Goal: Find specific page/section: Find specific page/section

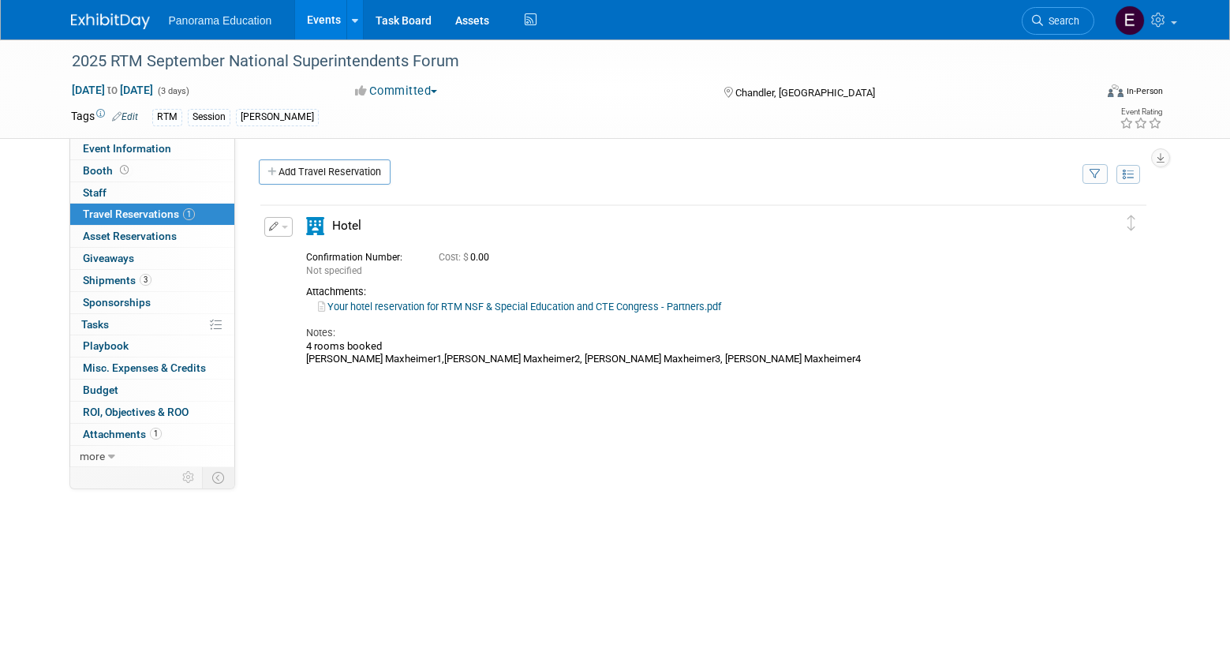
click at [1069, 28] on link "Search" at bounding box center [1058, 21] width 73 height 28
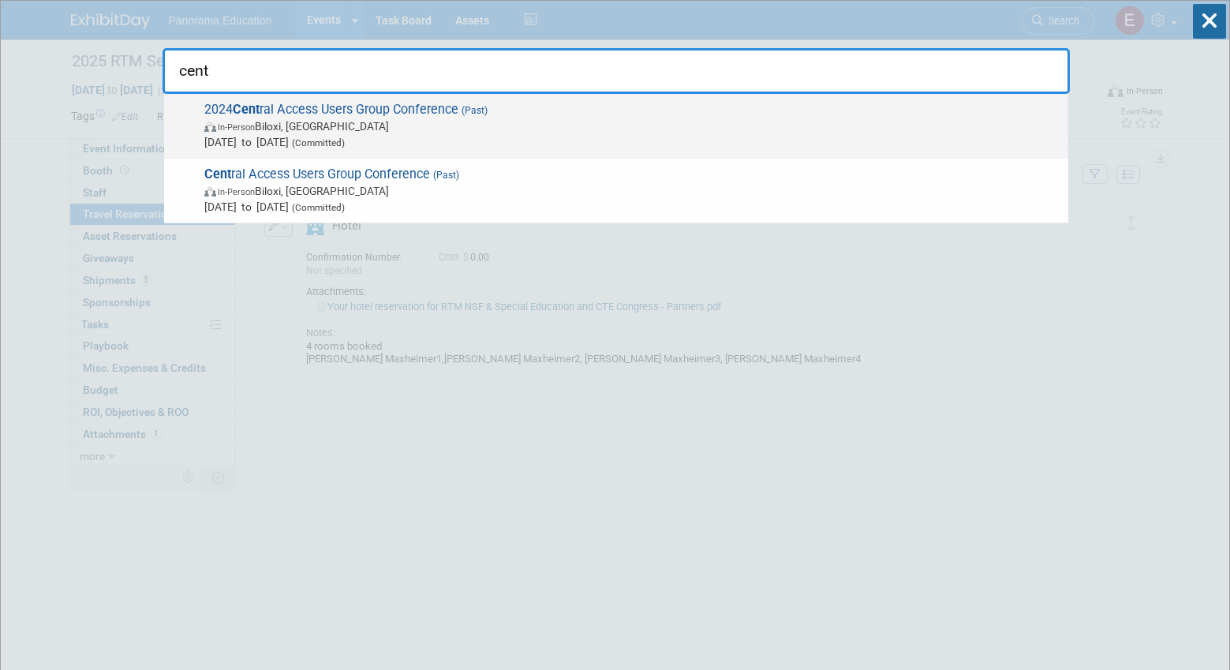
type input "cent"
click at [338, 120] on span "In-Person [PERSON_NAME], [GEOGRAPHIC_DATA]" at bounding box center [632, 126] width 856 height 16
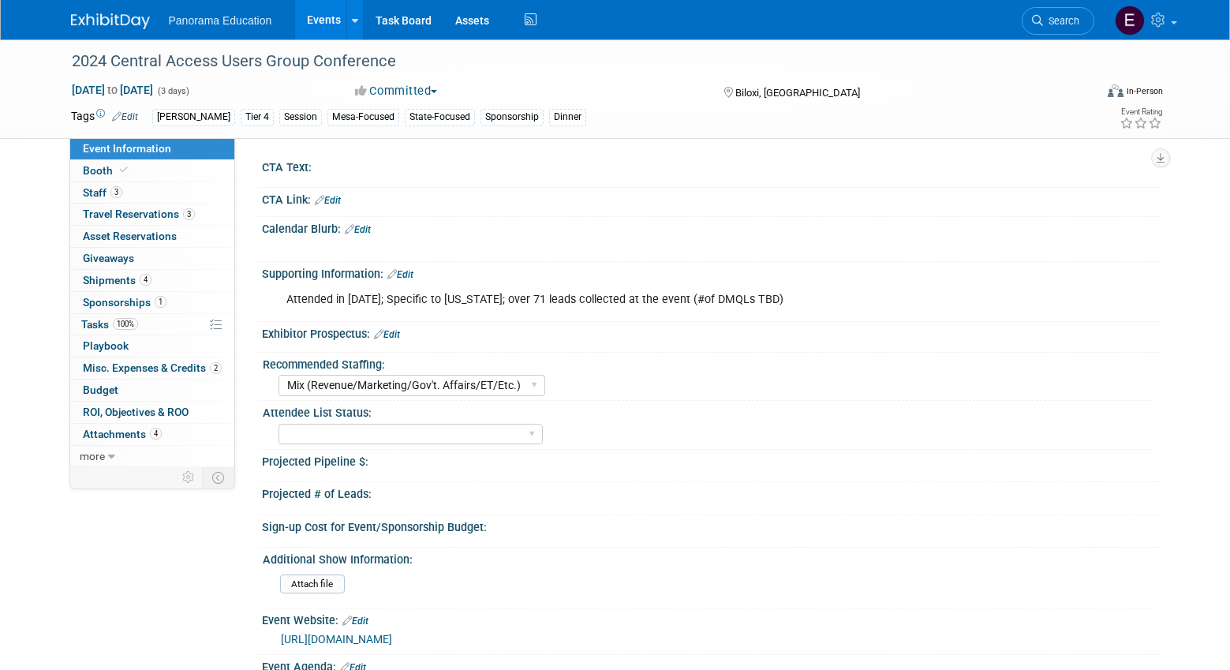
select select "Mix (Revenue/Marketing/Gov't. Affairs/ET/Etc.)"
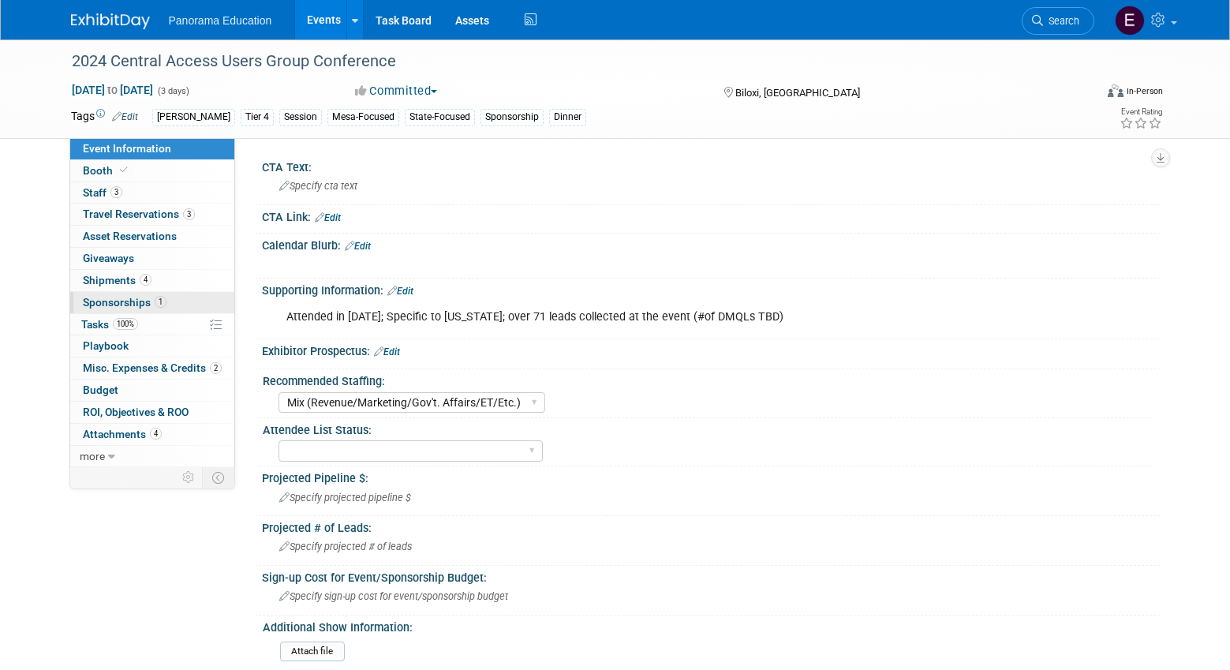
click at [155, 305] on span "1" at bounding box center [161, 302] width 12 height 12
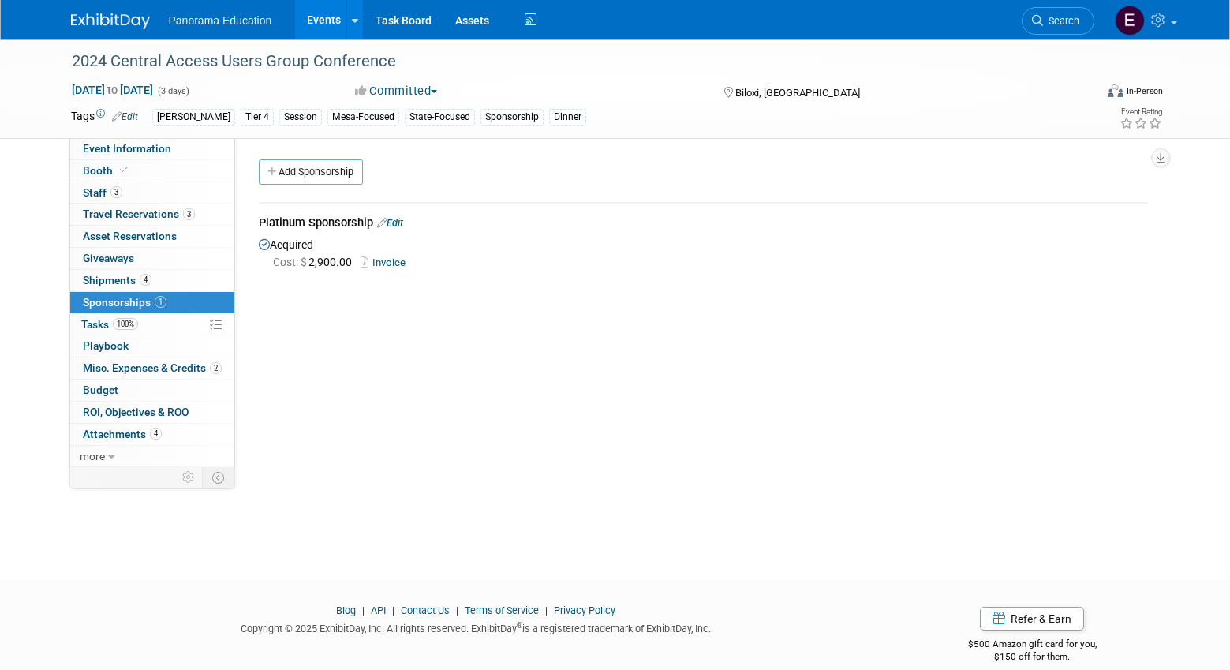
click at [111, 23] on img at bounding box center [110, 21] width 79 height 16
